Goal: Task Accomplishment & Management: Manage account settings

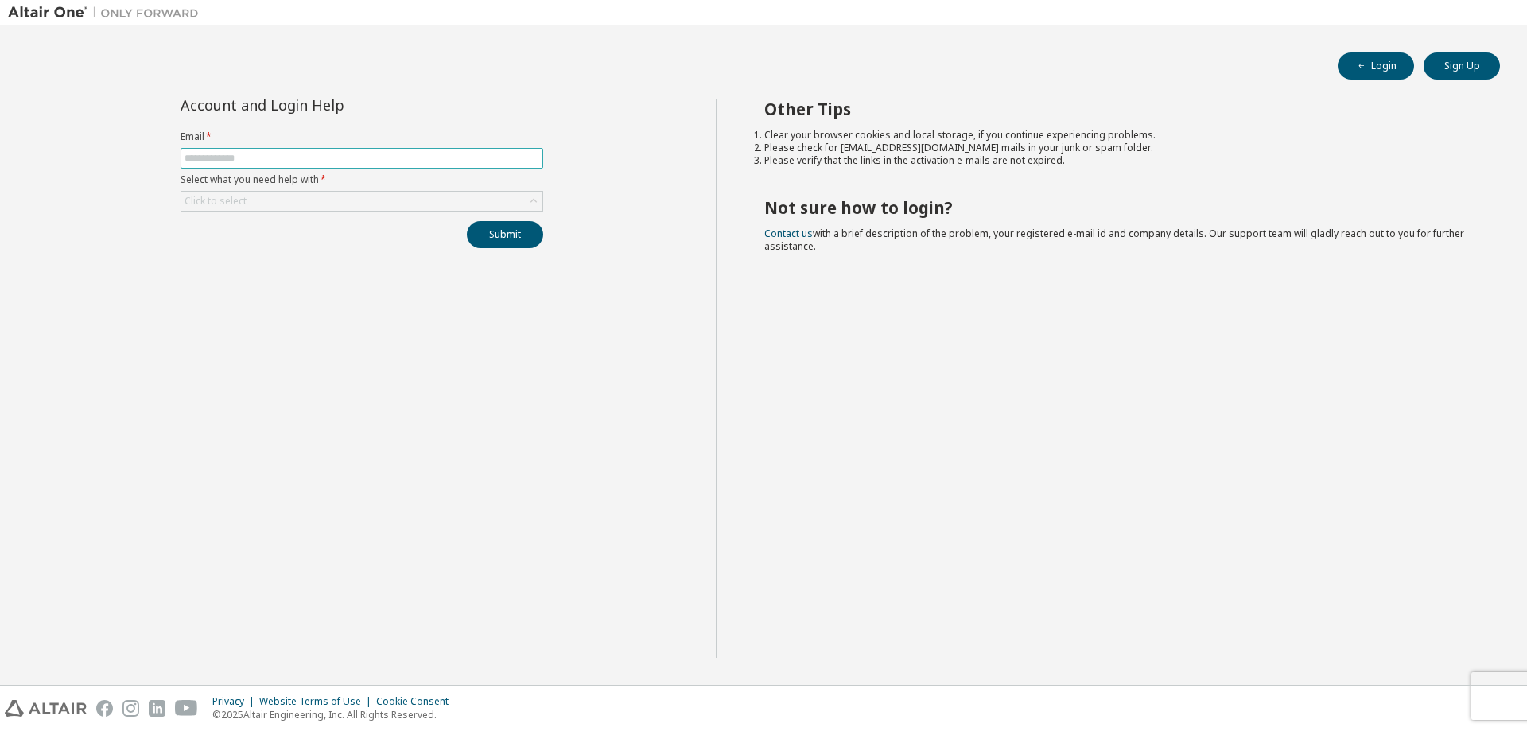
click at [363, 157] on input "text" at bounding box center [361, 158] width 355 height 13
type input "**********"
click at [515, 232] on button "Submit" at bounding box center [505, 234] width 76 height 27
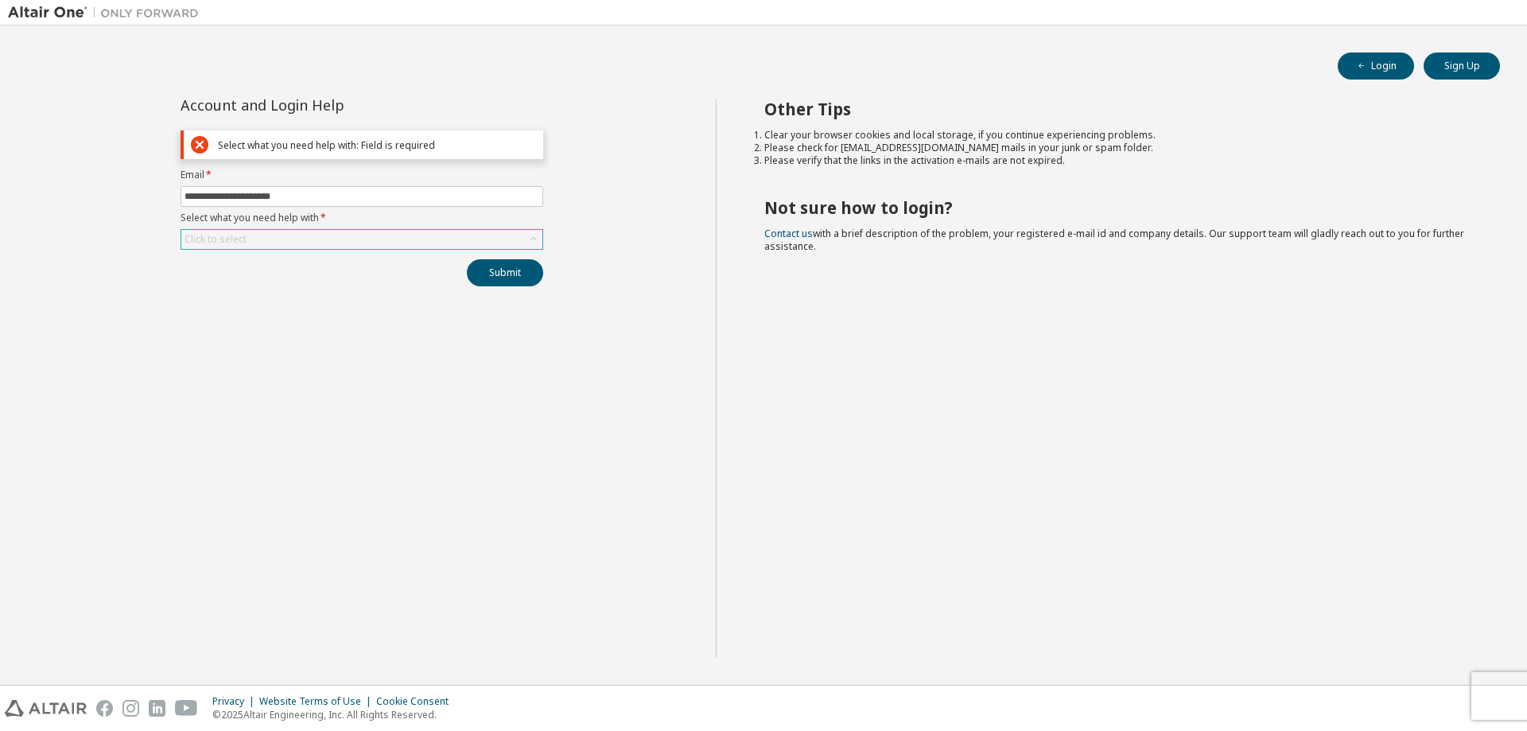
click at [521, 239] on div "Click to select" at bounding box center [361, 239] width 361 height 19
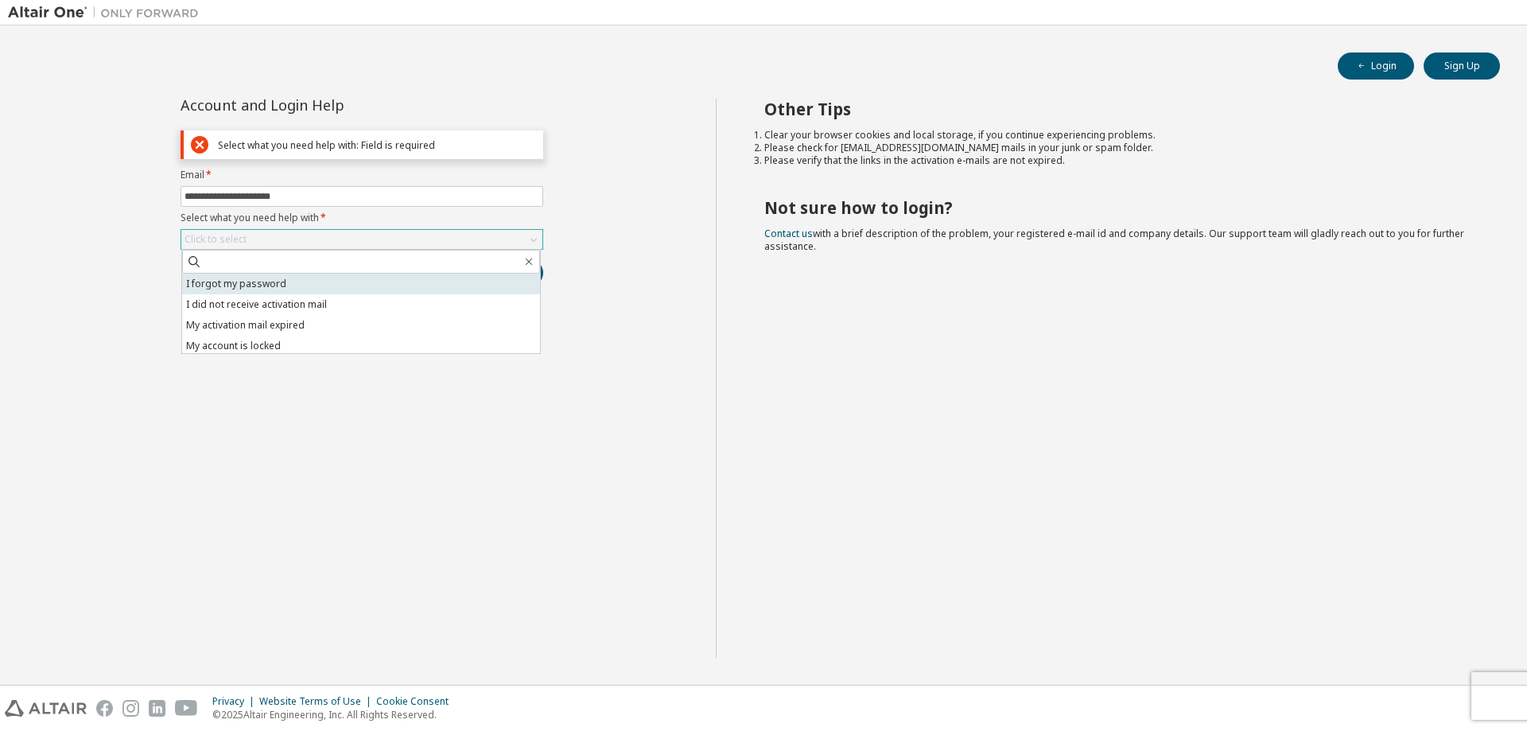
click at [392, 287] on li "I forgot my password" at bounding box center [361, 284] width 358 height 21
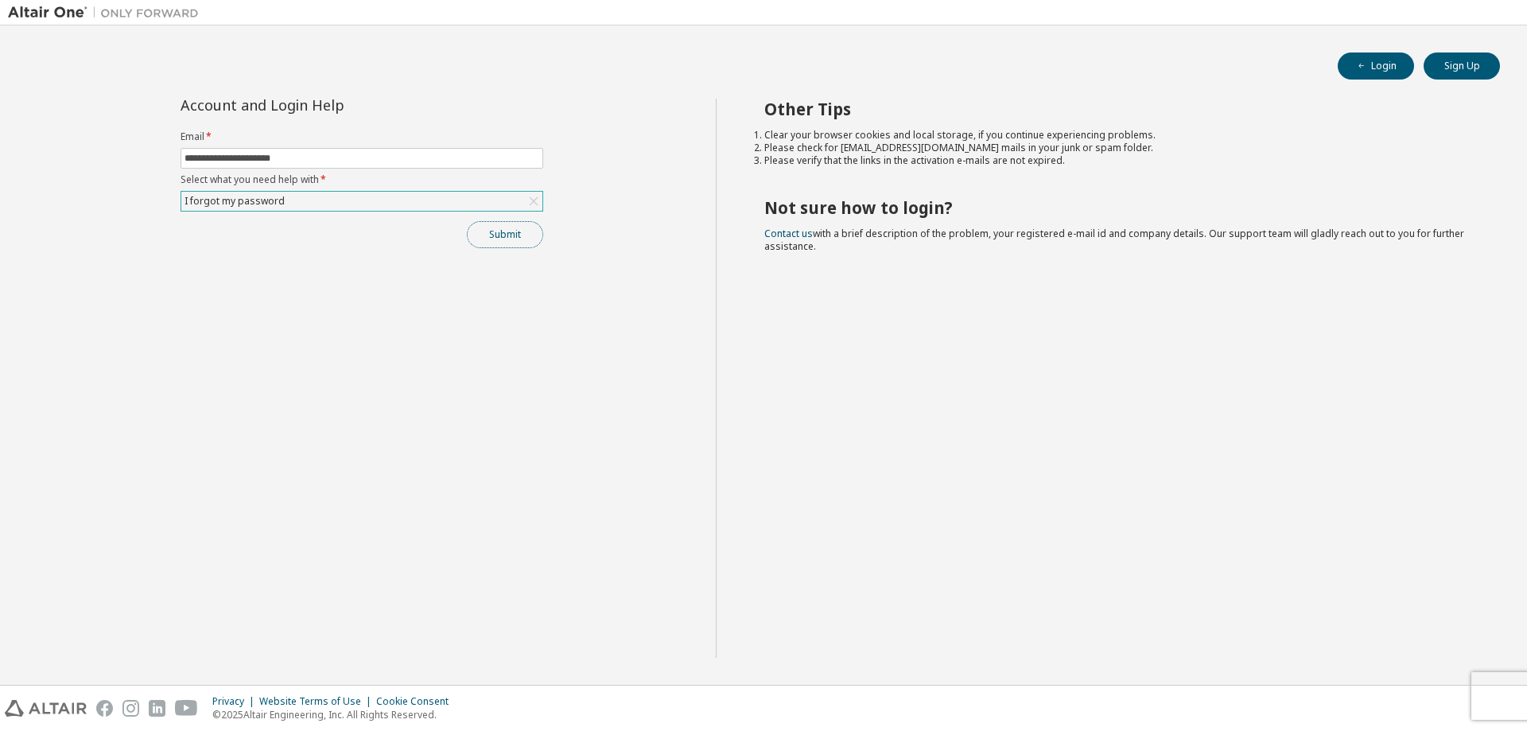
click at [515, 233] on button "Submit" at bounding box center [505, 234] width 76 height 27
